Goal: Navigation & Orientation: Find specific page/section

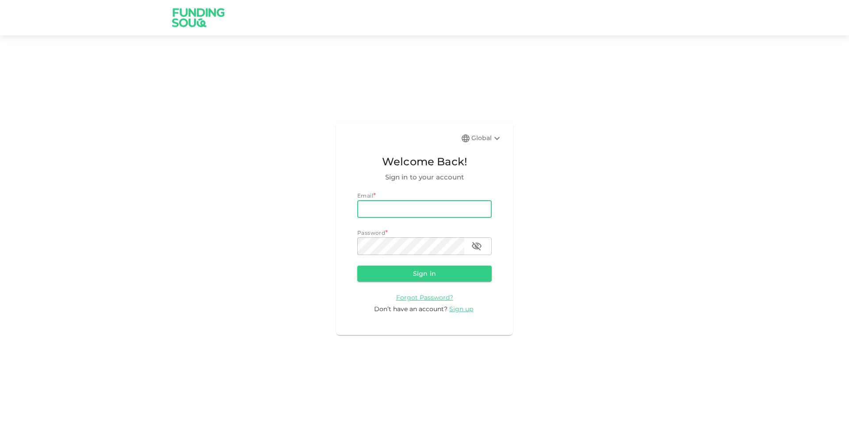
click at [433, 201] on input "email" at bounding box center [424, 209] width 134 height 18
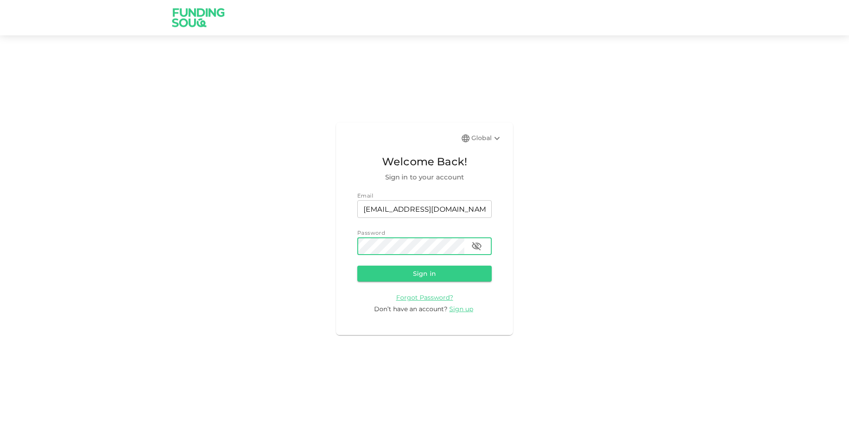
click at [357, 266] on button "Sign in" at bounding box center [424, 274] width 134 height 16
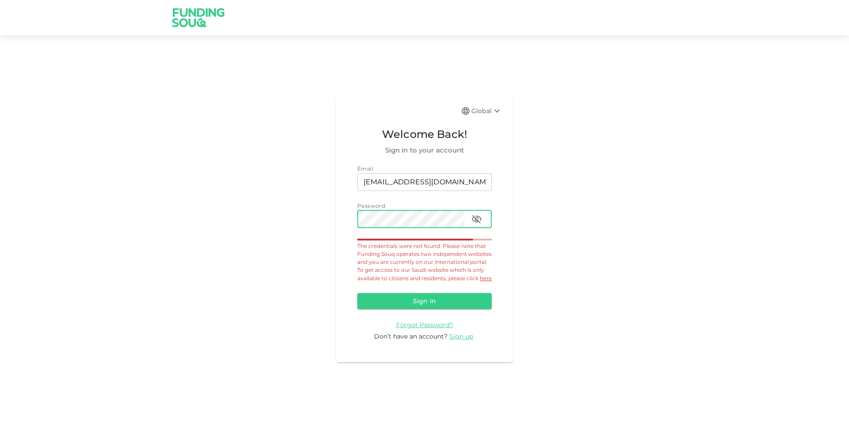
click at [482, 211] on button "button" at bounding box center [477, 220] width 18 height 18
click at [357, 293] on button "Sign in" at bounding box center [424, 301] width 134 height 16
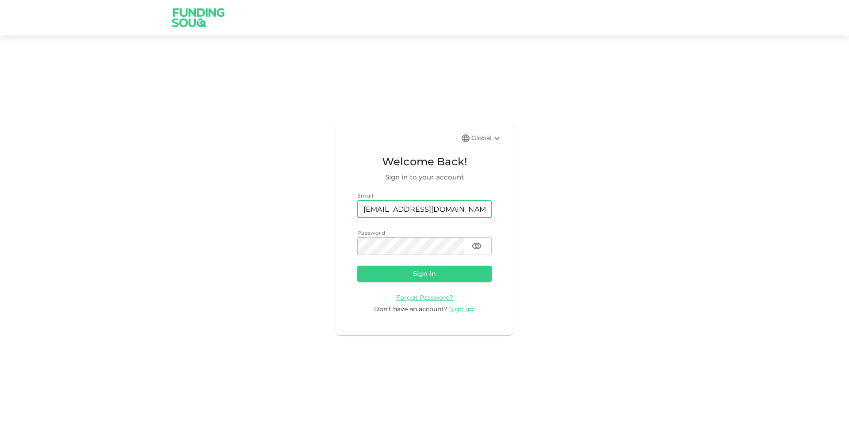
drag, startPoint x: 460, startPoint y: 206, endPoint x: 297, endPoint y: 217, distance: 163.1
click at [263, 221] on div "Global Welcome Back! Sign in to your account Email email [EMAIL_ADDRESS][DOMAIN…" at bounding box center [424, 229] width 849 height 366
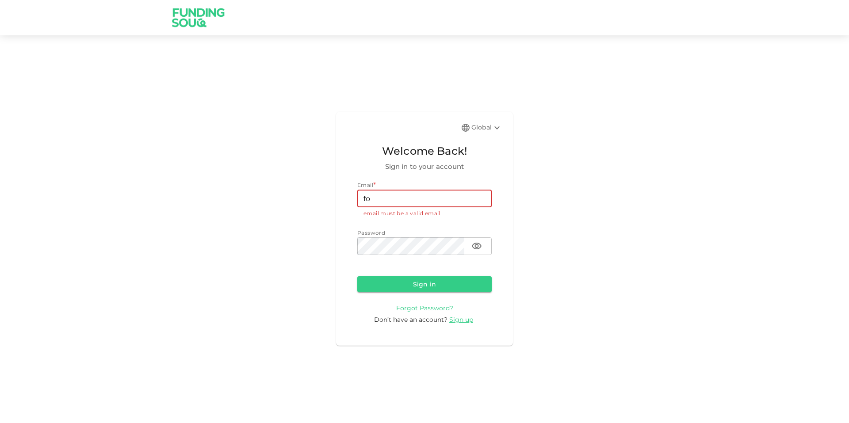
type input "f"
type input "muhd"
click at [229, 248] on div "Global Welcome Back! Sign in to your account Email * email muhd email email mus…" at bounding box center [424, 229] width 849 height 366
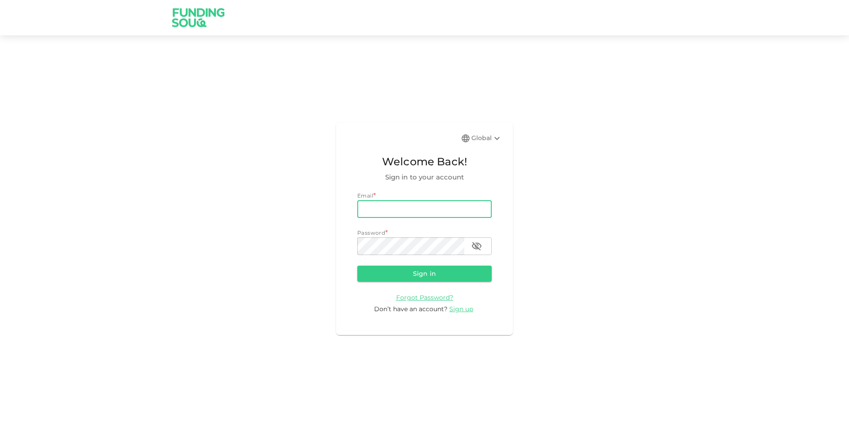
click at [430, 212] on input "email" at bounding box center [424, 209] width 134 height 18
type input "[EMAIL_ADDRESS][DOMAIN_NAME]"
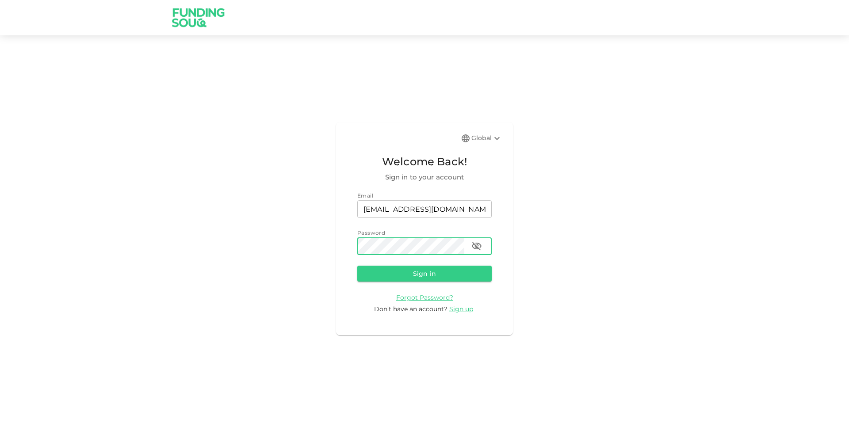
click at [357, 266] on button "Sign in" at bounding box center [424, 274] width 134 height 16
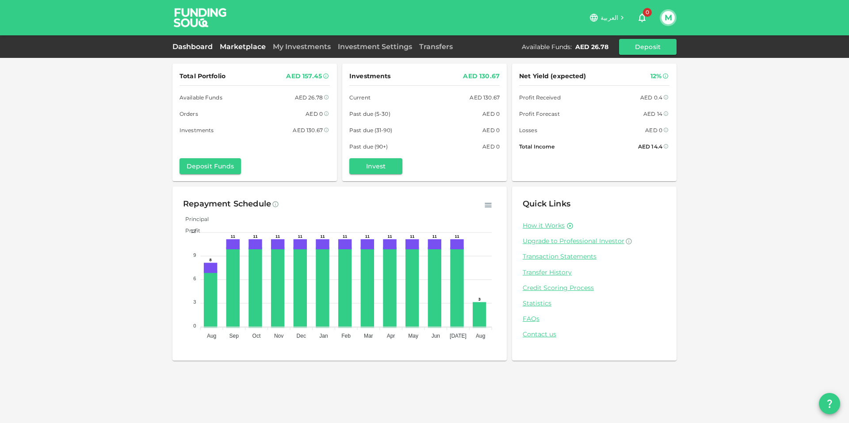
click at [234, 46] on link "Marketplace" at bounding box center [242, 46] width 53 height 8
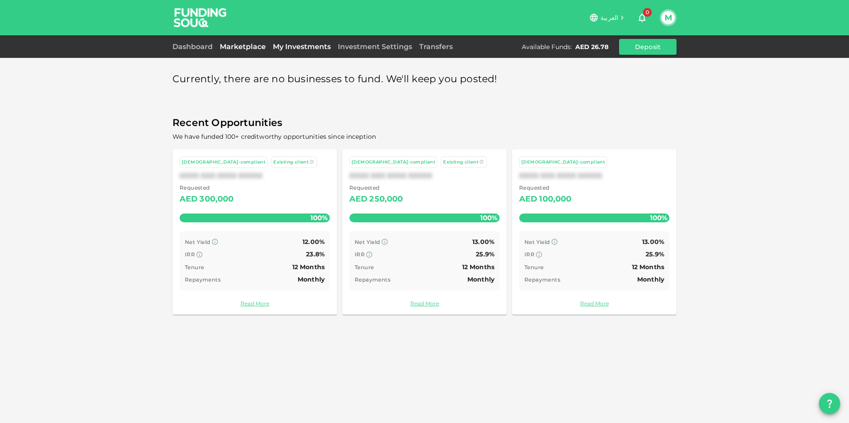
click at [315, 43] on link "My Investments" at bounding box center [301, 46] width 65 height 8
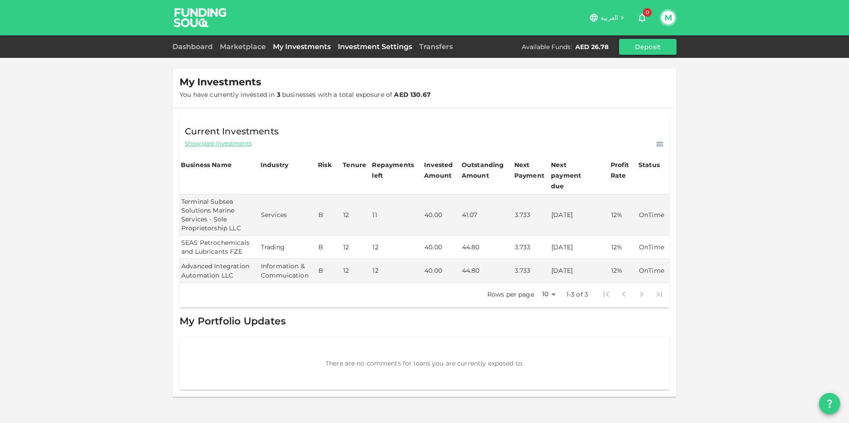
click at [360, 44] on link "Investment Settings" at bounding box center [374, 46] width 81 height 8
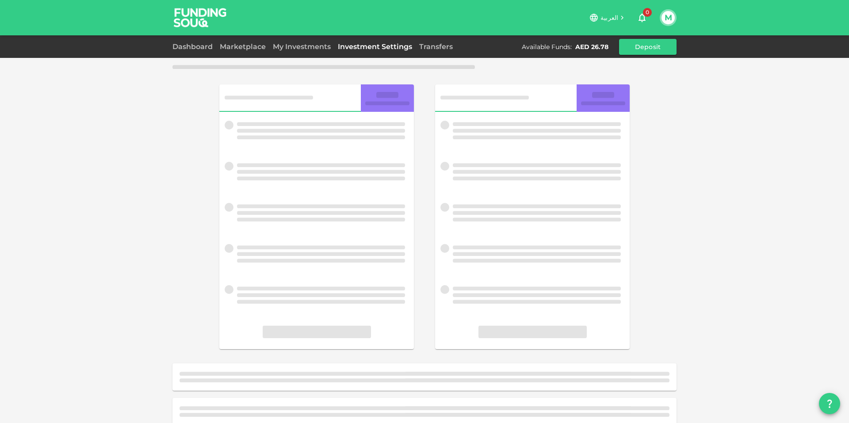
click at [249, 42] on div "Marketplace" at bounding box center [242, 47] width 53 height 11
click at [252, 46] on link "Marketplace" at bounding box center [242, 46] width 53 height 8
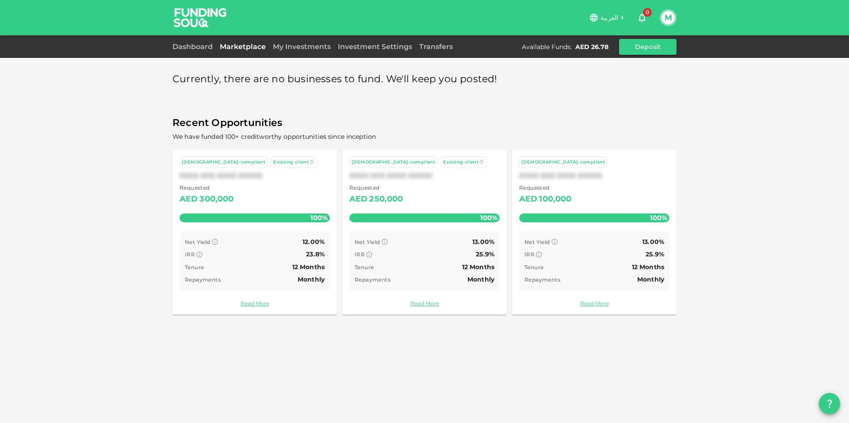
click at [312, 53] on div "Dashboard Marketplace My Investments Investment Settings Transfers Available Fu…" at bounding box center [424, 47] width 504 height 16
click at [309, 50] on link "My Investments" at bounding box center [301, 46] width 65 height 8
